Goal: Task Accomplishment & Management: Manage account settings

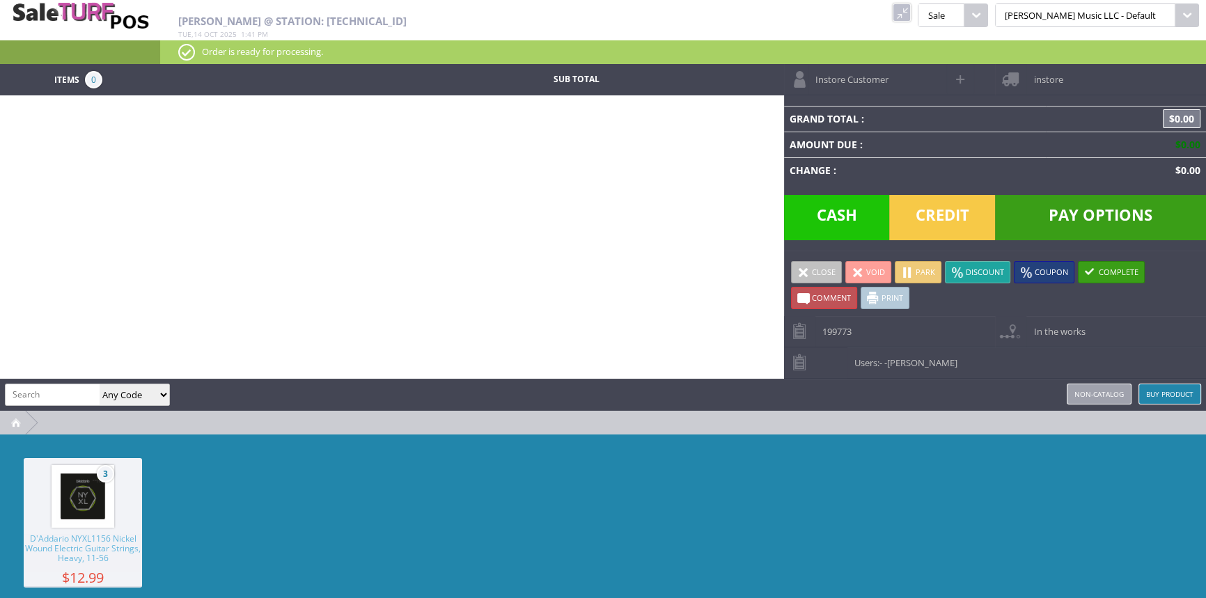
click at [911, 8] on link at bounding box center [902, 12] width 18 height 18
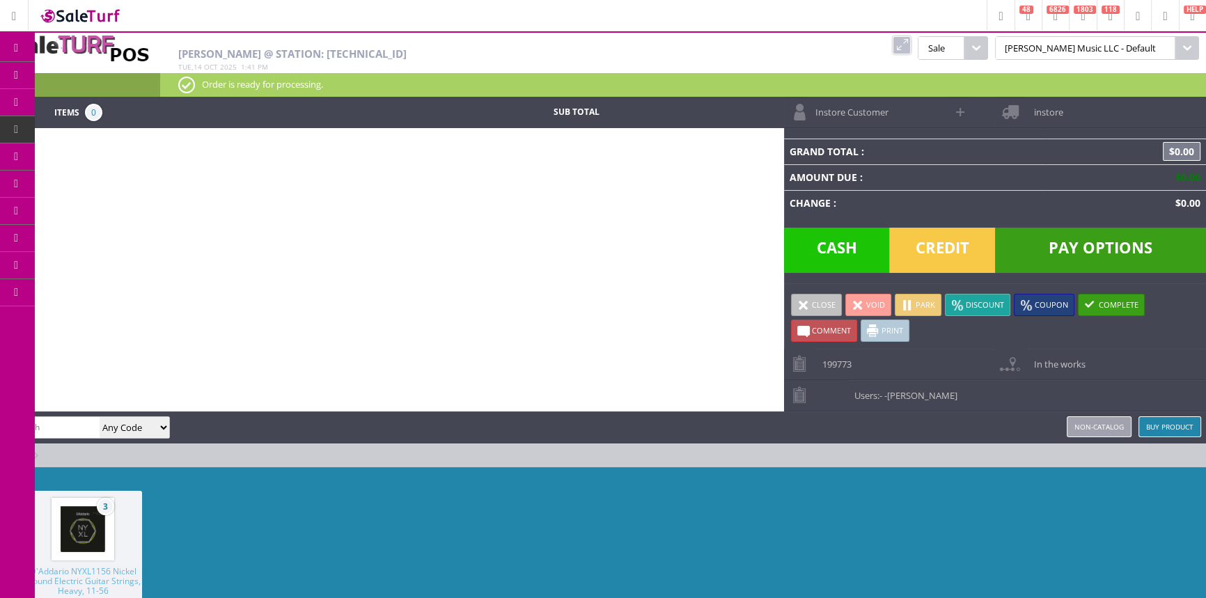
click at [147, 68] on link "Products" at bounding box center [108, 76] width 146 height 28
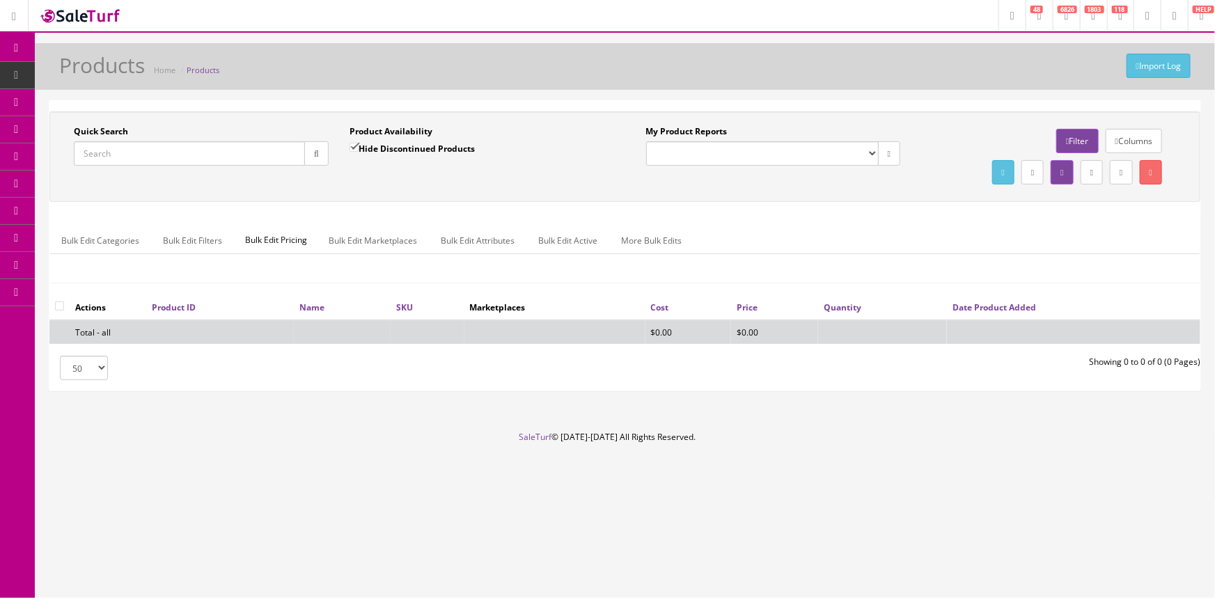
click at [147, 145] on input "Quick Search" at bounding box center [189, 153] width 231 height 24
type input "0147450399"
click at [355, 144] on input "Hide Discontinued Products" at bounding box center [354, 147] width 9 height 9
checkbox input "false"
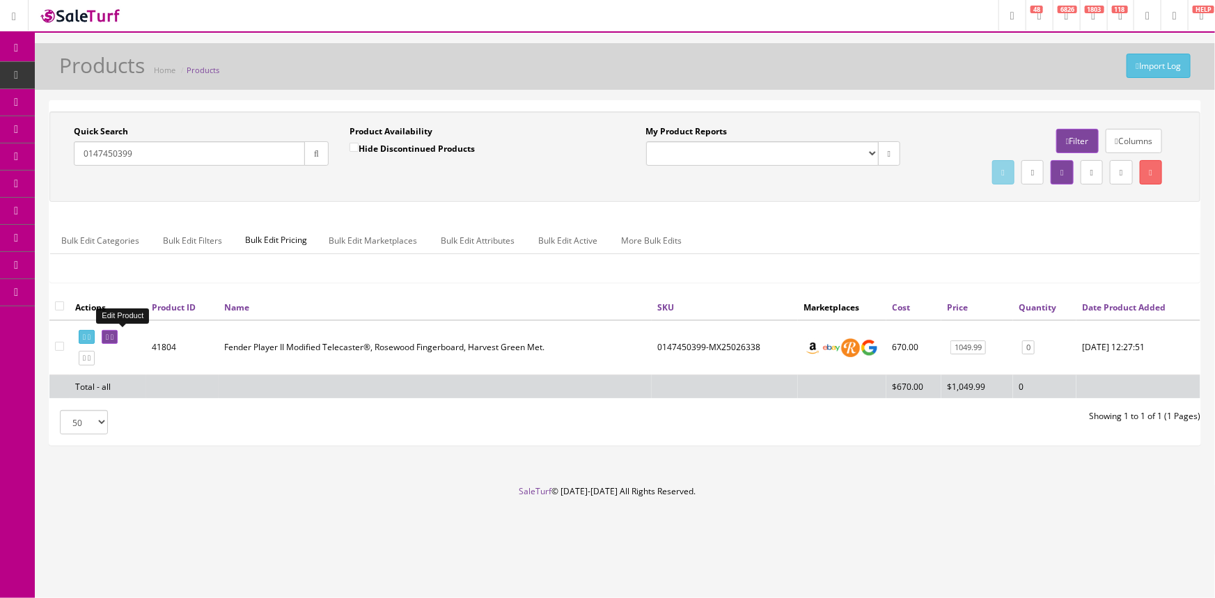
click at [109, 334] on icon at bounding box center [107, 338] width 3 height 8
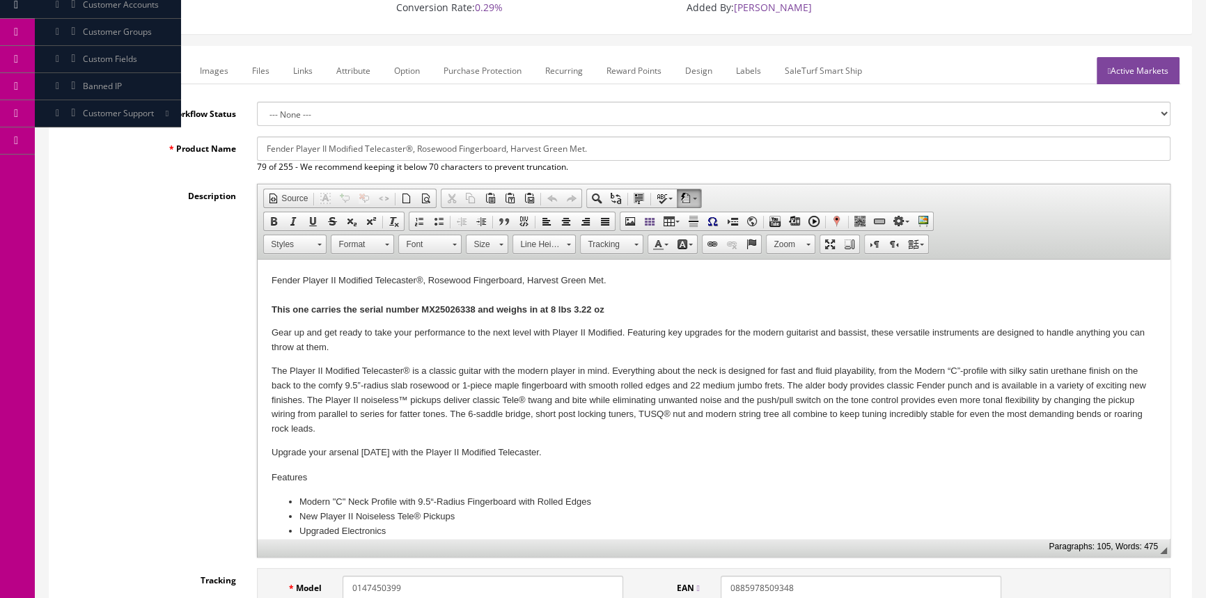
scroll to position [316, 0]
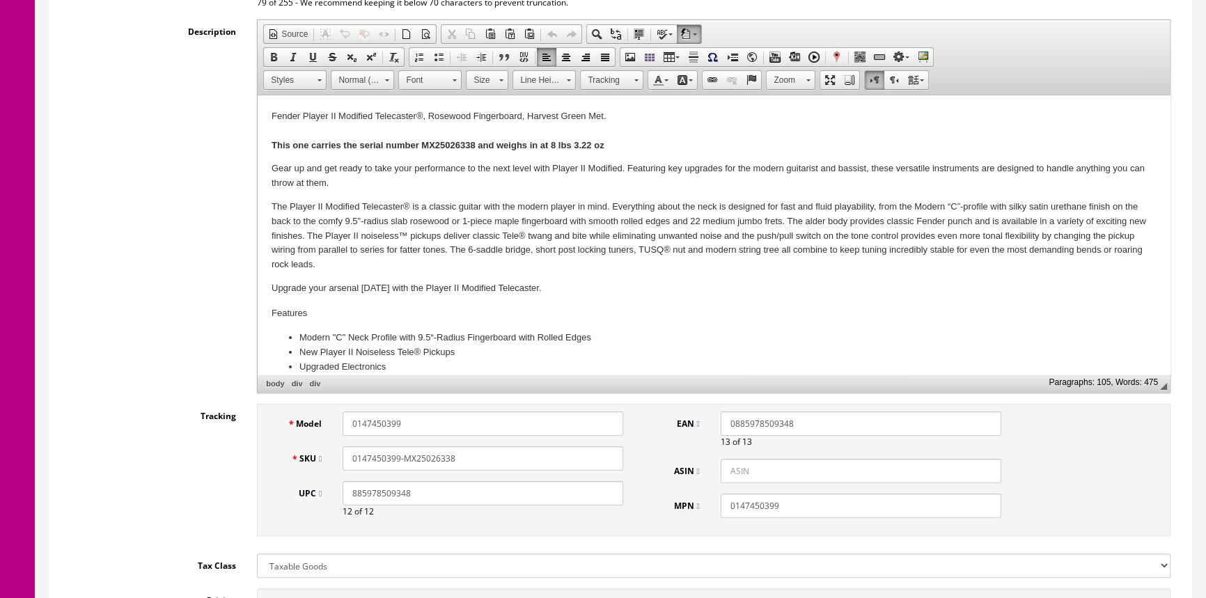
click at [433, 143] on strong "This one carries the serial number MX25026338 and weighs in at 8 lbs 3.22 oz" at bounding box center [438, 145] width 333 height 10
click at [478, 459] on input "0147450399-MX25026338" at bounding box center [483, 458] width 281 height 24
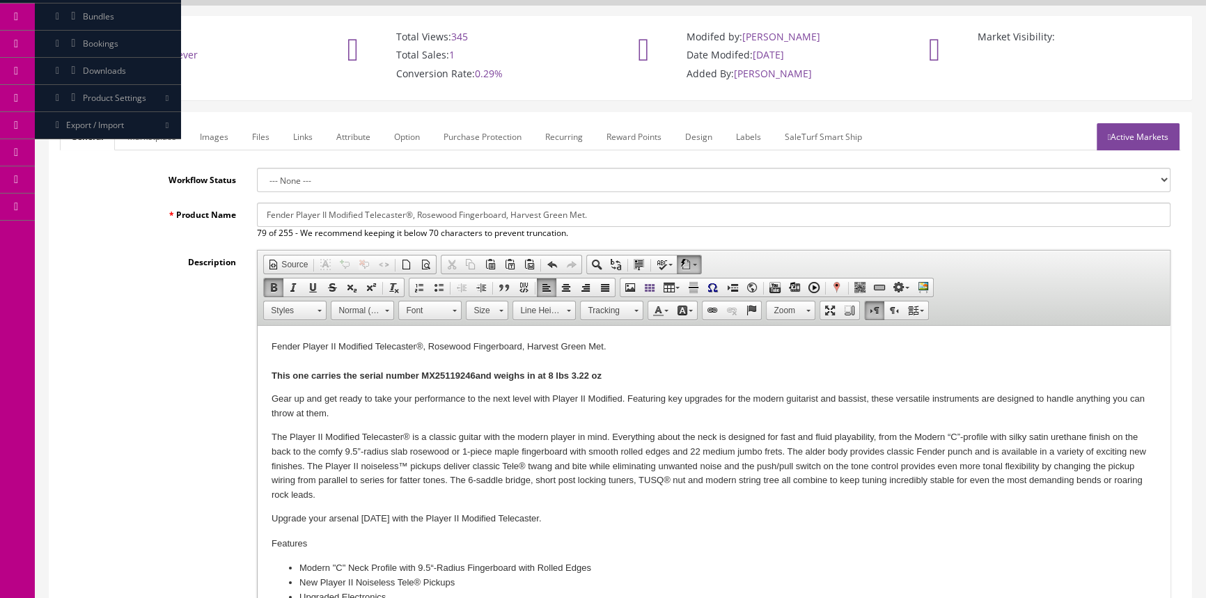
scroll to position [0, 0]
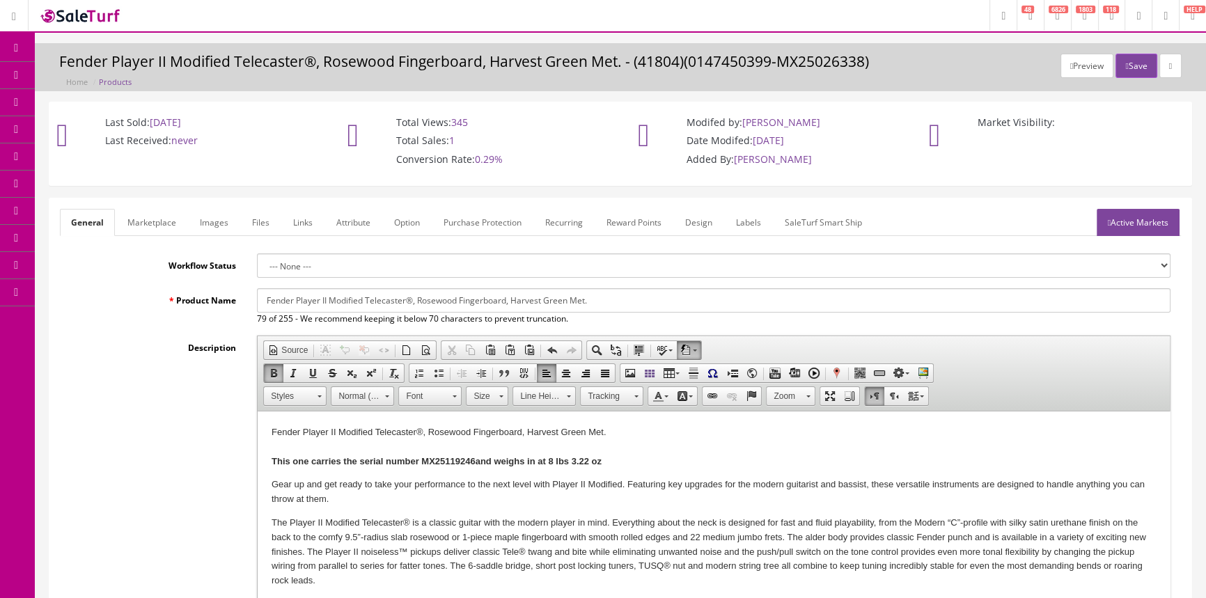
type input "0147450399-MX25119246"
click at [160, 215] on link "Marketplace" at bounding box center [151, 222] width 71 height 27
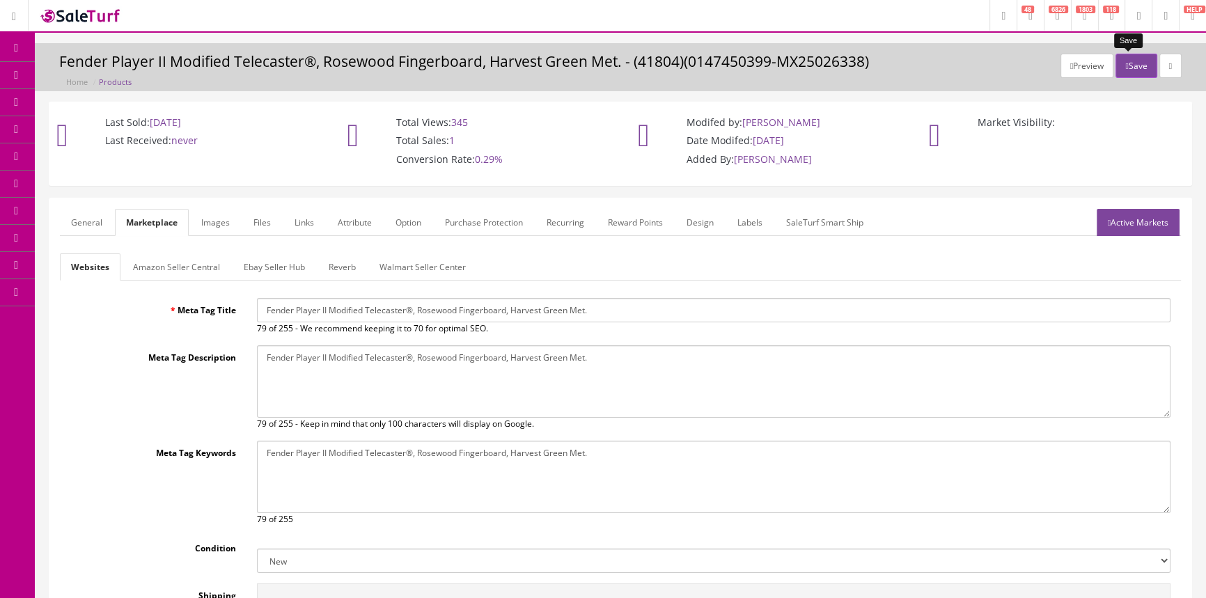
click at [1128, 68] on button "Save" at bounding box center [1136, 66] width 41 height 24
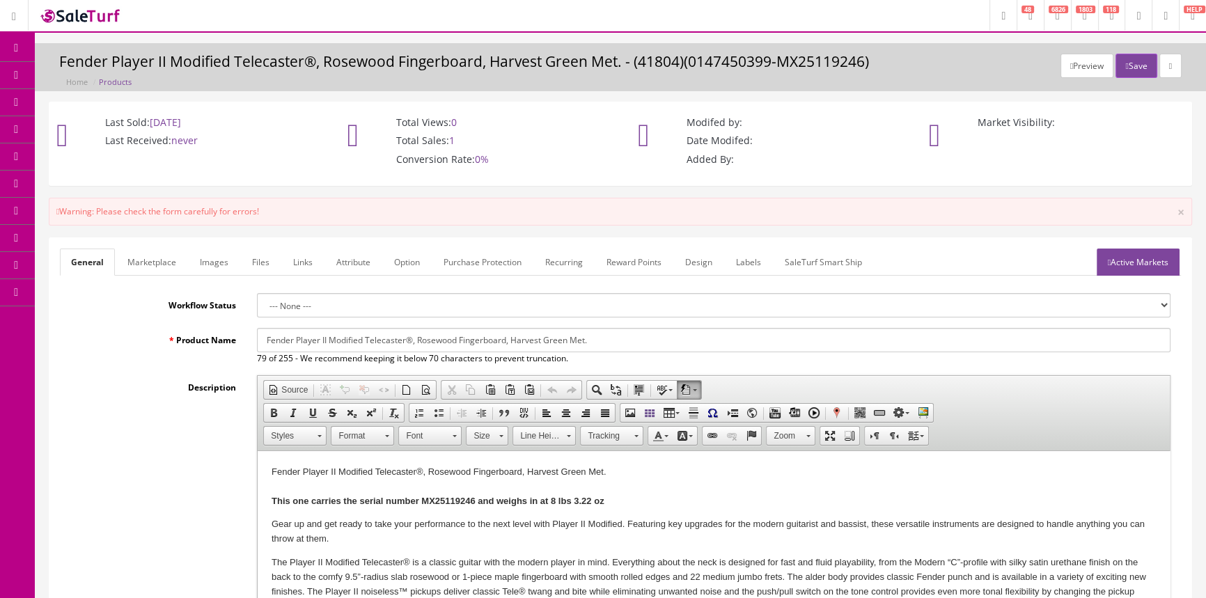
click at [11, 48] on icon at bounding box center [16, 47] width 15 height 11
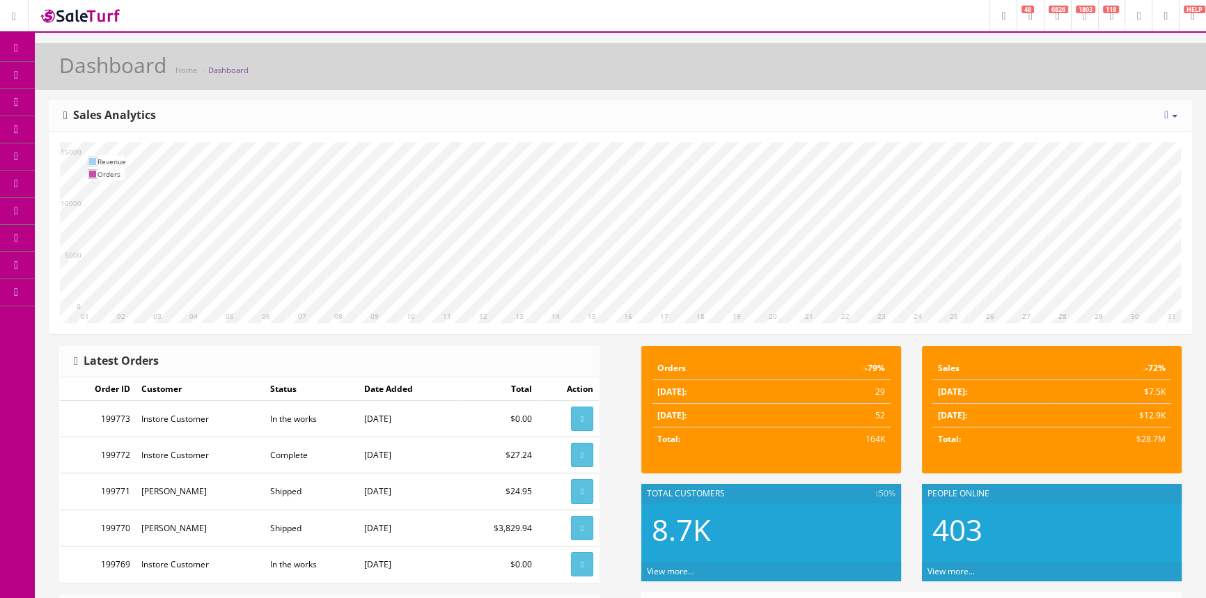
click at [100, 68] on link "Products" at bounding box center [108, 75] width 146 height 27
